Goal: Obtain resource: Download file/media

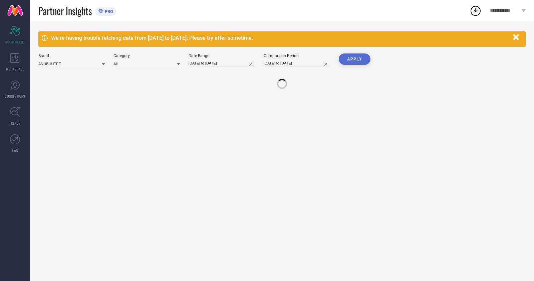
click at [12, 88] on icon at bounding box center [15, 85] width 10 height 10
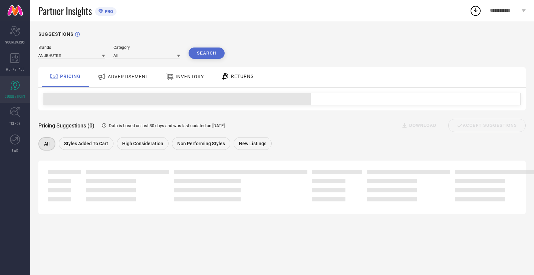
click at [176, 68] on div "INVENTORY" at bounding box center [184, 77] width 55 height 20
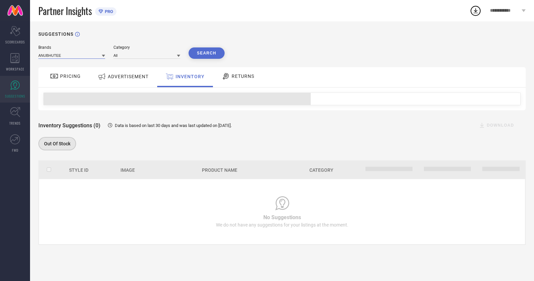
click at [82, 56] on input at bounding box center [71, 55] width 67 height 7
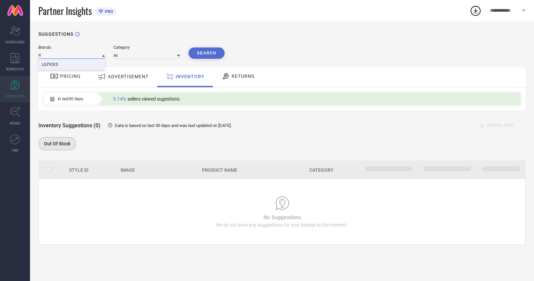
type input "lil"
click at [79, 67] on div "LILPICKS" at bounding box center [71, 64] width 67 height 11
click at [210, 53] on button "Search" at bounding box center [207, 52] width 36 height 11
click at [211, 53] on div "Search" at bounding box center [207, 52] width 36 height 11
click at [150, 56] on input at bounding box center [147, 55] width 67 height 7
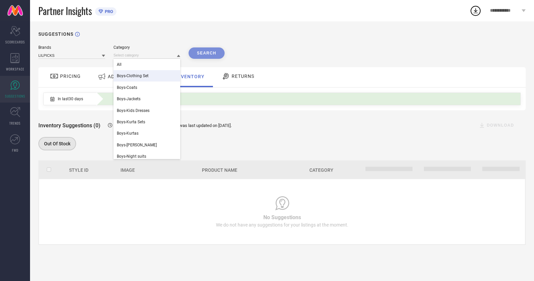
click at [140, 75] on span "Boys-Clothing Set" at bounding box center [133, 75] width 32 height 5
click at [141, 57] on input at bounding box center [147, 55] width 67 height 7
click at [132, 72] on div "All" at bounding box center [147, 75] width 67 height 11
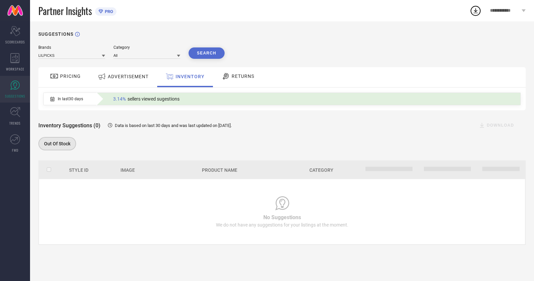
click at [207, 52] on button "Search" at bounding box center [207, 52] width 36 height 11
drag, startPoint x: 330, startPoint y: 65, endPoint x: 22, endPoint y: 66, distance: 308.3
click at [22, 66] on span "WORKSPACE" at bounding box center [15, 68] width 18 height 5
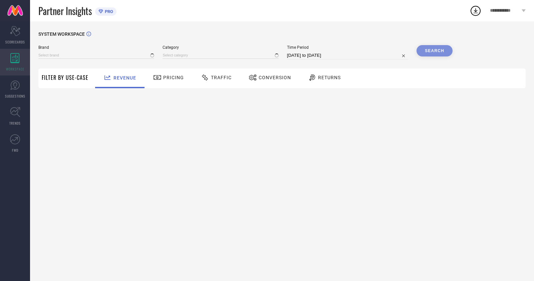
type input "ANUBHUTEE"
type input "All"
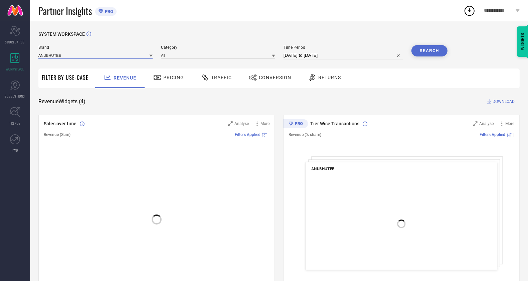
click at [81, 58] on input at bounding box center [95, 55] width 114 height 7
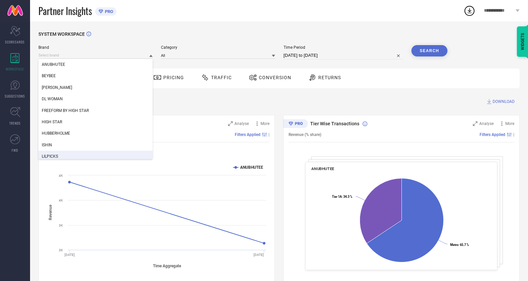
click at [65, 153] on div "LILPICKS" at bounding box center [95, 156] width 114 height 11
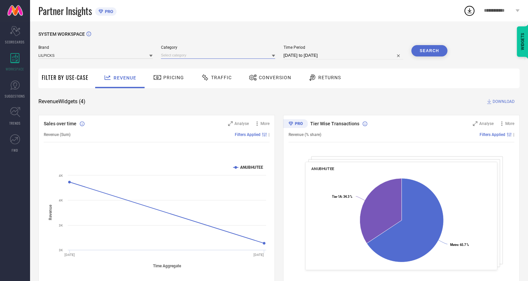
click at [189, 55] on input at bounding box center [218, 55] width 114 height 7
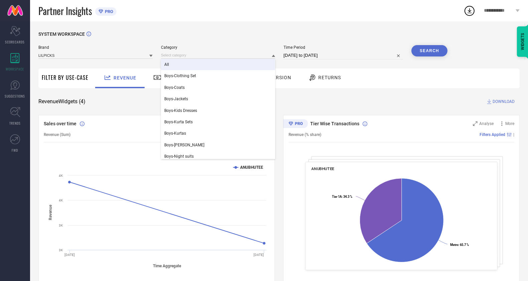
click at [189, 67] on div "All" at bounding box center [218, 64] width 114 height 11
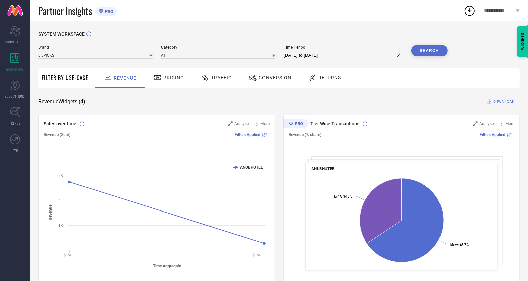
select select "7"
select select "2025"
select select "8"
select select "2025"
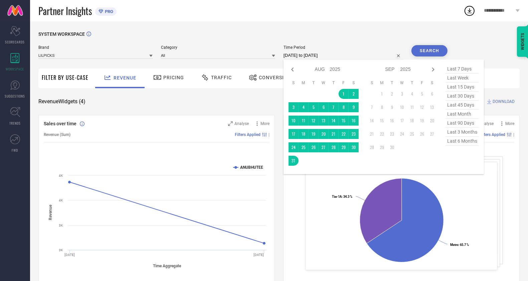
click at [318, 56] on input "[DATE] to [DATE]" at bounding box center [344, 55] width 120 height 8
click at [342, 94] on td "1" at bounding box center [344, 94] width 10 height 10
type input "[DATE] to [DATE]"
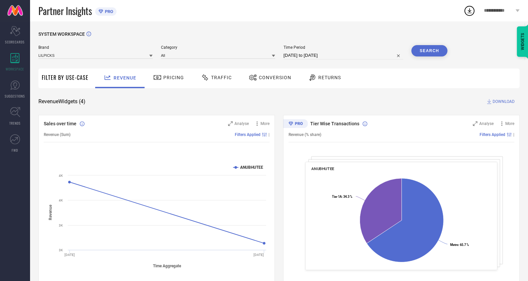
click at [276, 75] on span "Conversion" at bounding box center [275, 77] width 32 height 5
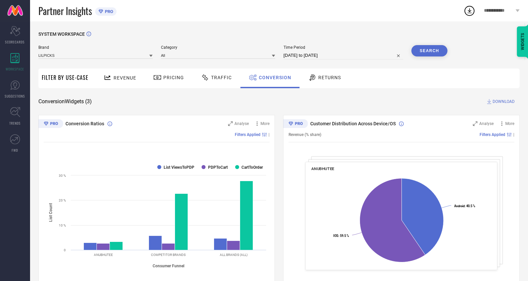
click at [428, 52] on button "Search" at bounding box center [430, 50] width 36 height 11
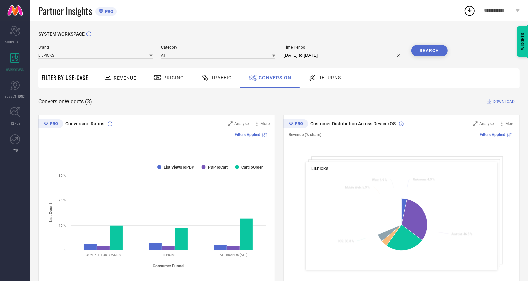
click at [499, 100] on span "DOWNLOAD" at bounding box center [504, 101] width 22 height 7
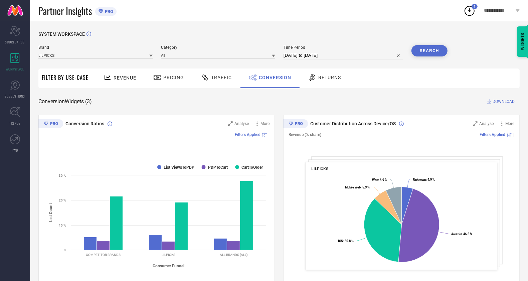
click at [469, 10] on icon at bounding box center [470, 10] width 4 height 5
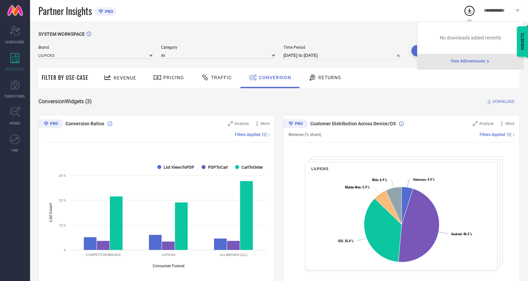
click at [457, 88] on div "Revenue Pricing Traffic Conversion Returns" at bounding box center [306, 78] width 428 height 20
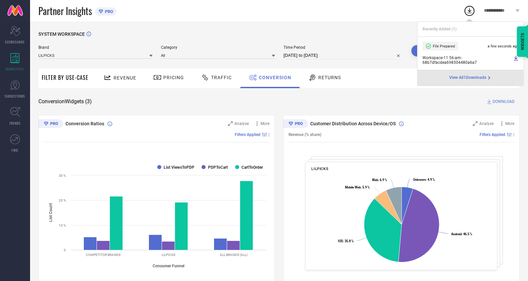
click at [380, 36] on div "SYSTEM WORKSPACE" at bounding box center [278, 38] width 481 height 14
